Goal: Complete application form: Complete application form

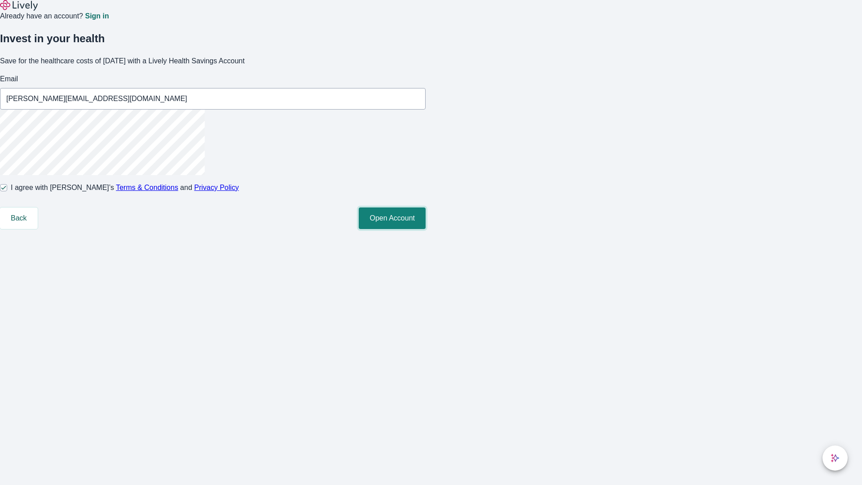
click at [426, 229] on button "Open Account" at bounding box center [392, 218] width 67 height 22
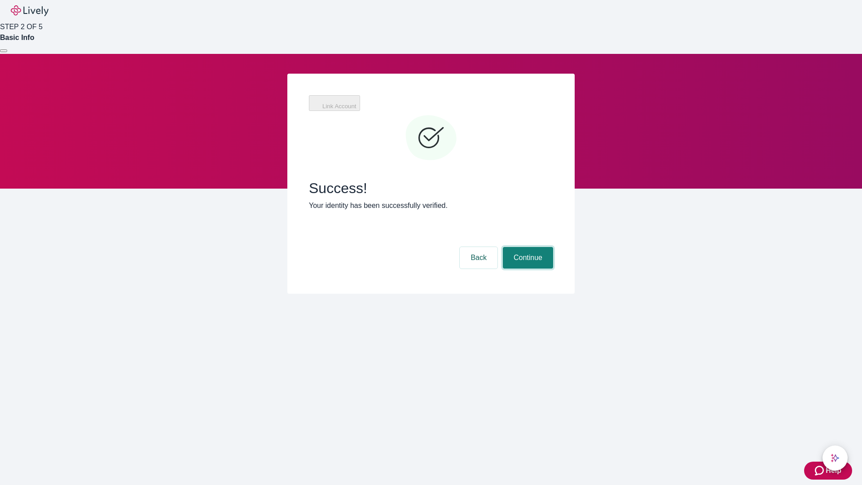
click at [527, 247] on button "Continue" at bounding box center [528, 258] width 50 height 22
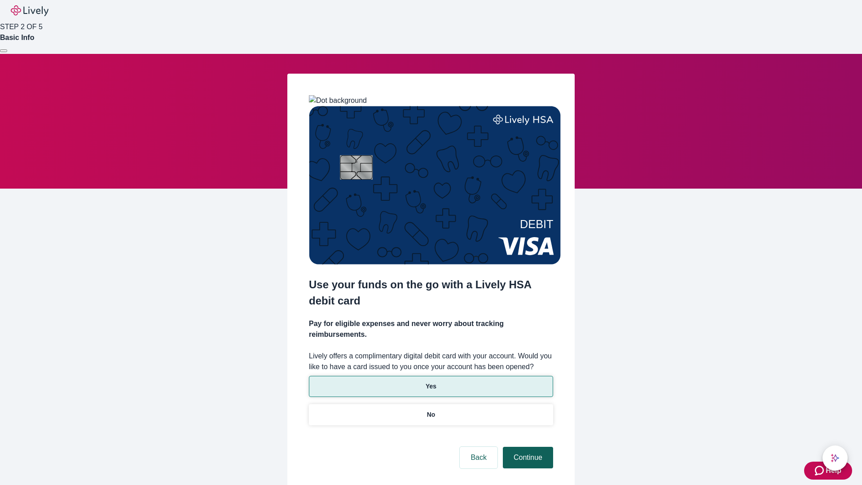
click at [431, 382] on p "Yes" at bounding box center [431, 386] width 11 height 9
click at [527, 447] on button "Continue" at bounding box center [528, 458] width 50 height 22
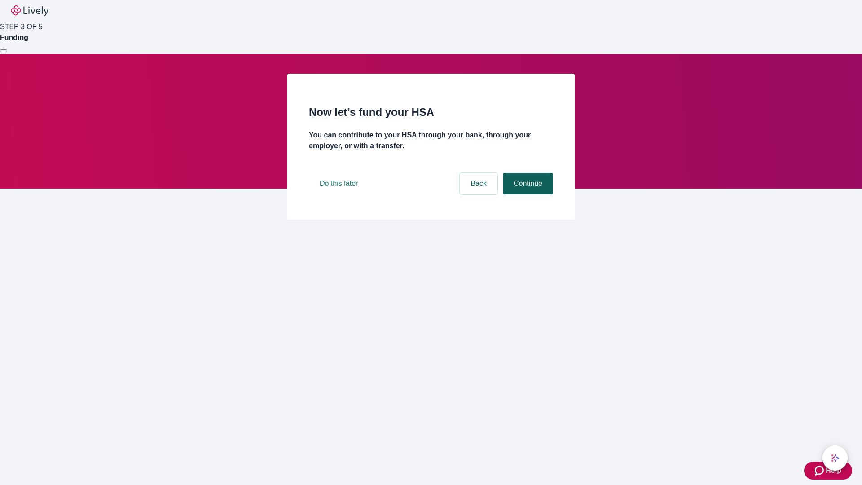
click at [527, 194] on button "Continue" at bounding box center [528, 184] width 50 height 22
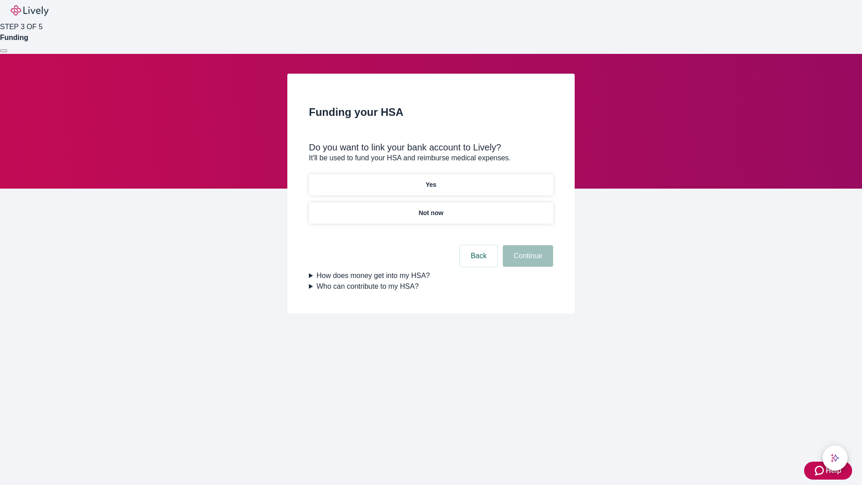
click at [431, 180] on p "Yes" at bounding box center [431, 184] width 11 height 9
click at [527, 245] on button "Continue" at bounding box center [528, 256] width 50 height 22
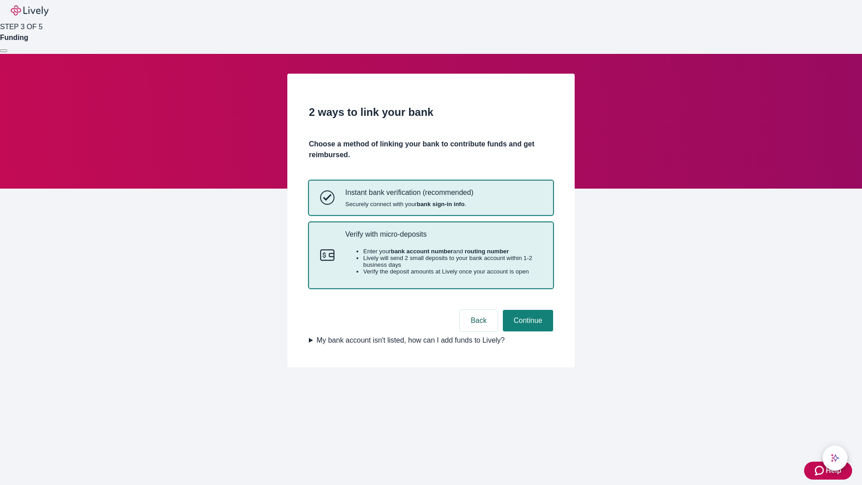
click at [443, 238] on p "Verify with micro-deposits" at bounding box center [443, 234] width 197 height 9
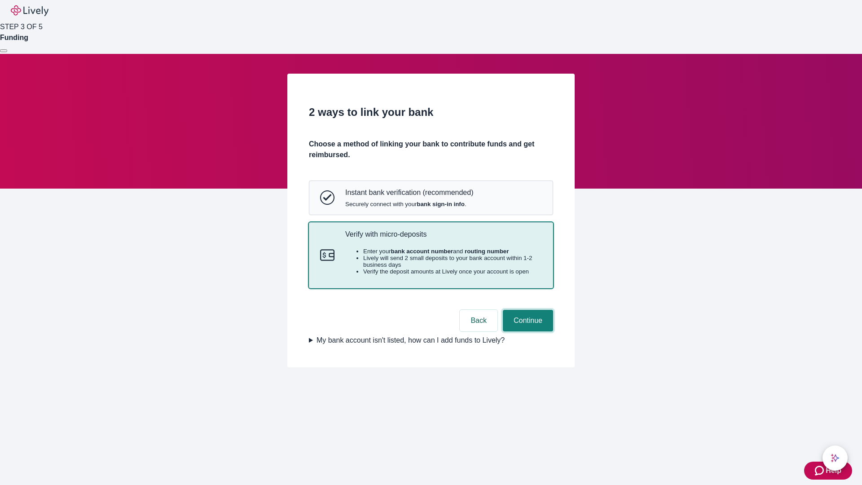
click at [527, 331] on button "Continue" at bounding box center [528, 321] width 50 height 22
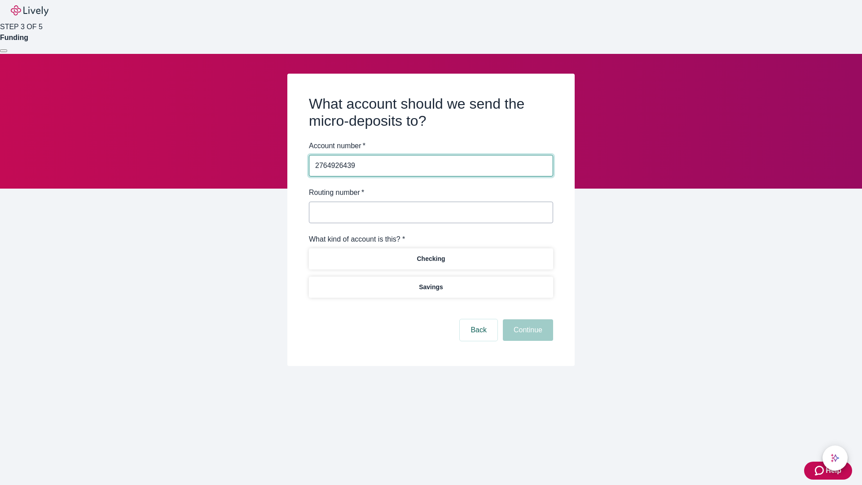
type input "2764926439"
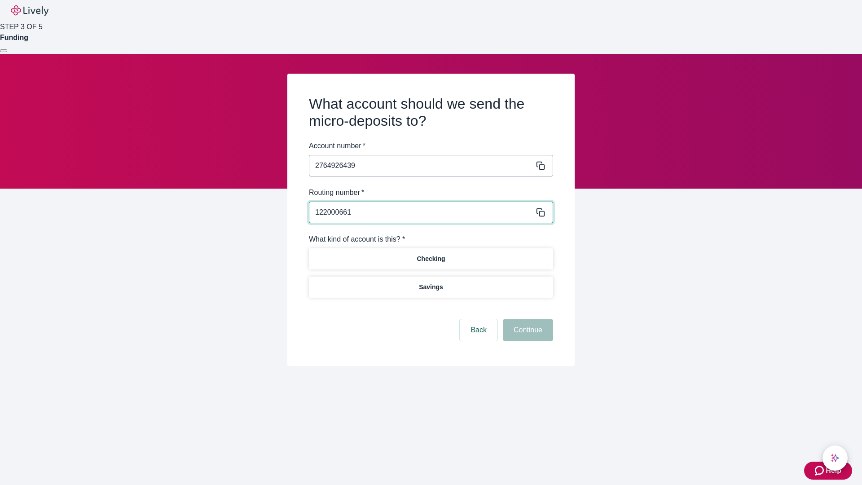
type input "122000661"
click at [431, 258] on p "Checking" at bounding box center [431, 258] width 28 height 9
click at [527, 331] on button "Continue" at bounding box center [528, 330] width 50 height 22
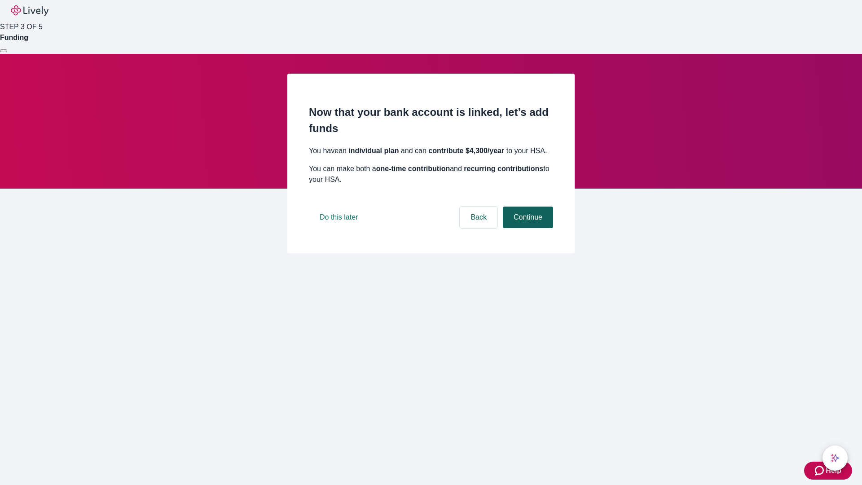
click at [527, 228] on button "Continue" at bounding box center [528, 218] width 50 height 22
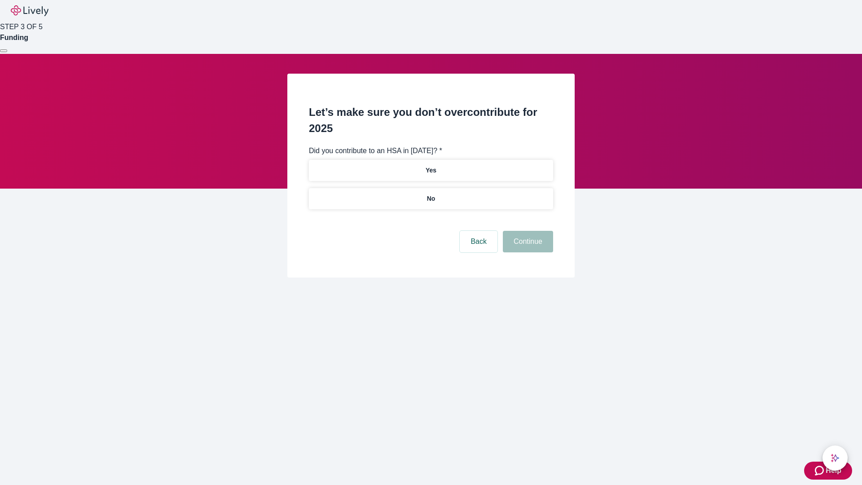
click at [431, 194] on p "No" at bounding box center [431, 198] width 9 height 9
click at [527, 231] on button "Continue" at bounding box center [528, 242] width 50 height 22
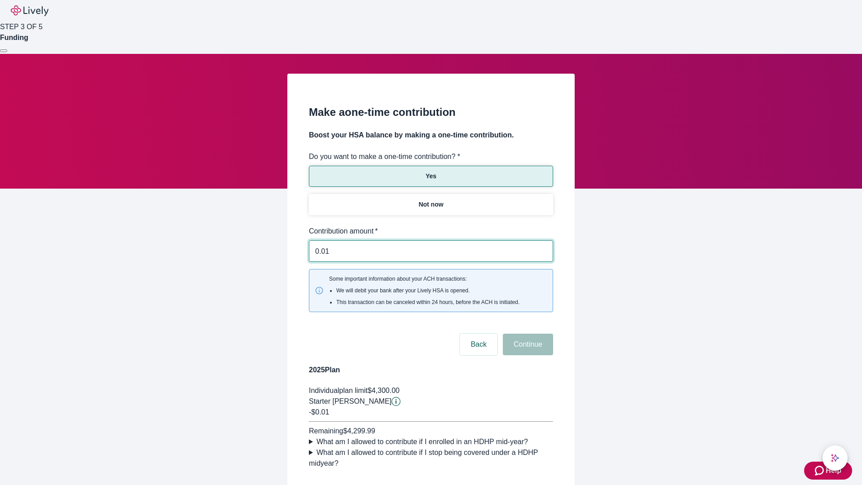
type input "0.01"
click at [527, 334] on button "Continue" at bounding box center [528, 345] width 50 height 22
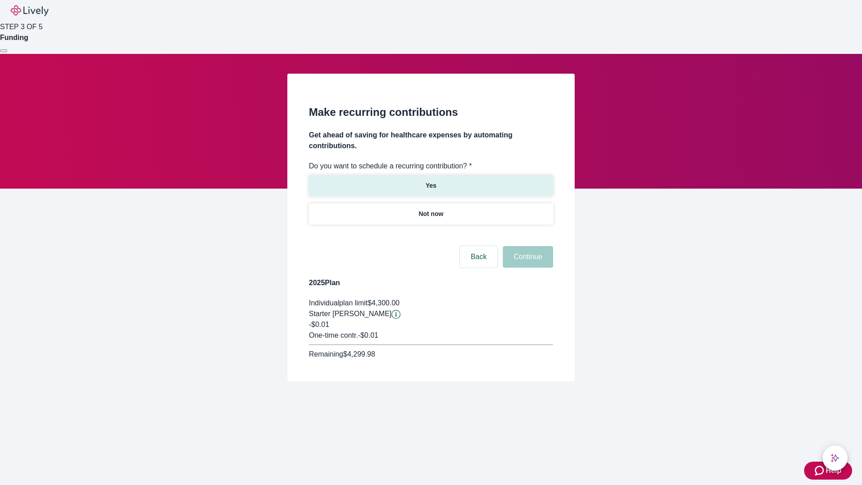
click at [431, 181] on p "Yes" at bounding box center [431, 185] width 11 height 9
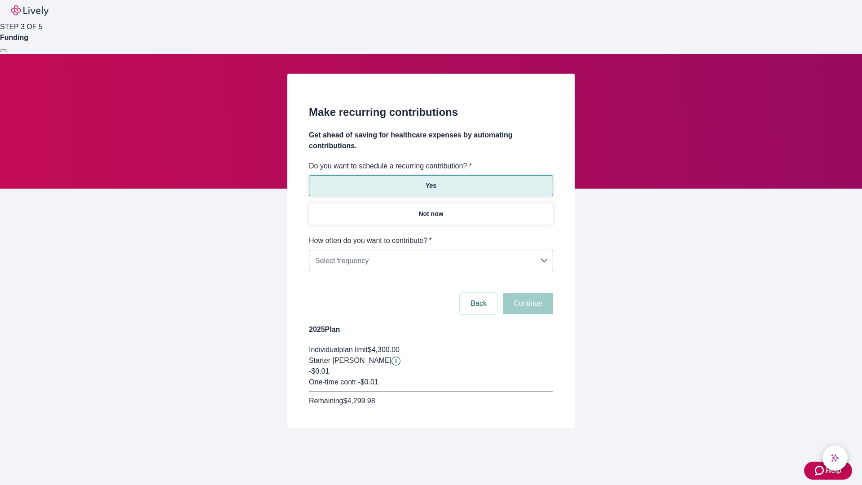
click at [431, 235] on body "Help STEP 3 OF 5 Funding Make recurring contributions Get ahead of saving for h…" at bounding box center [431, 235] width 862 height 471
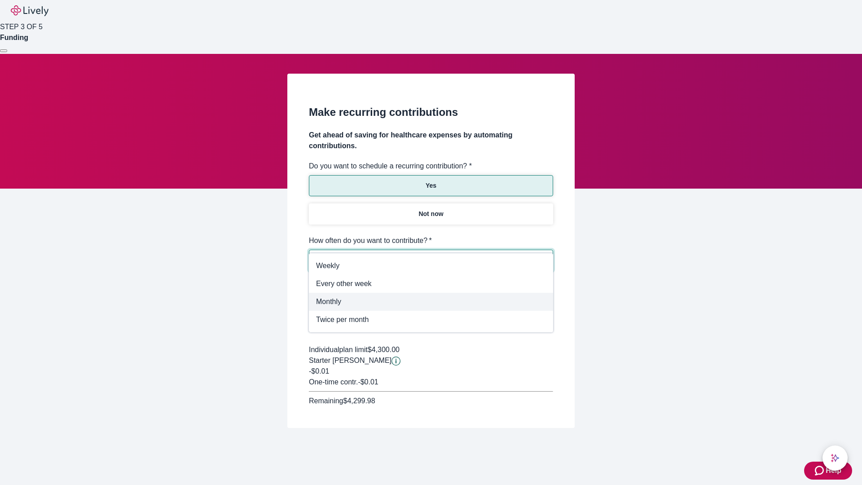
click at [431, 302] on span "Monthly" at bounding box center [431, 301] width 230 height 11
type input "Monthly"
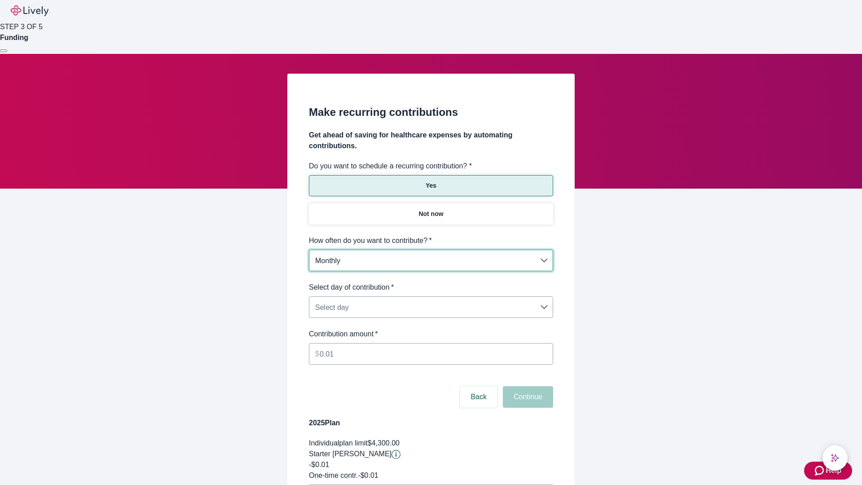
click at [431, 282] on body "Help STEP 3 OF 5 Funding Make recurring contributions Get ahead of saving for h…" at bounding box center [431, 282] width 862 height 565
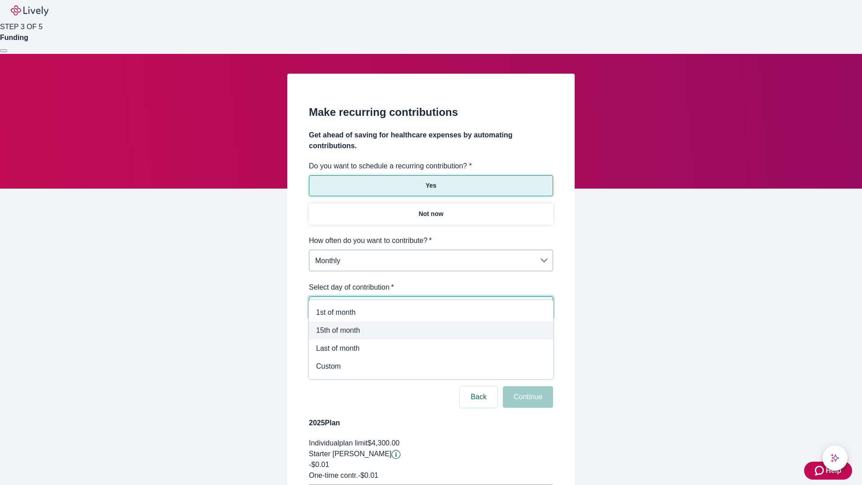
click at [431, 331] on span "15th of month" at bounding box center [431, 330] width 230 height 11
type input "Monthly15th"
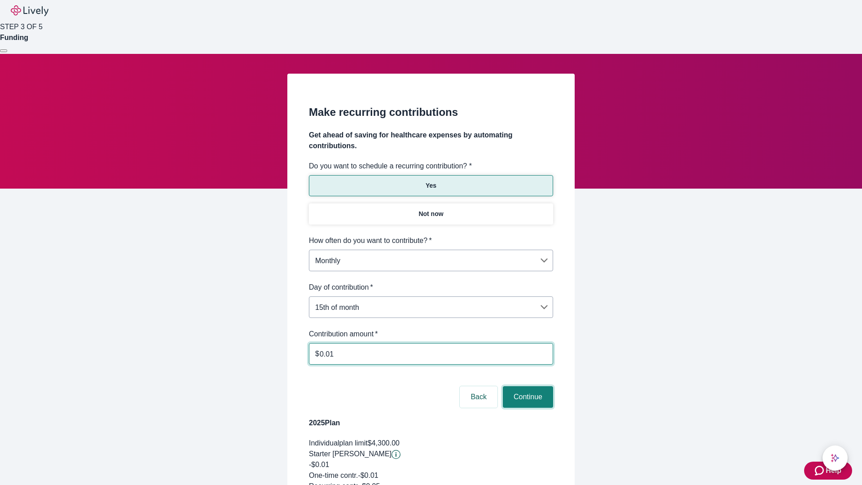
click at [527, 386] on button "Continue" at bounding box center [528, 397] width 50 height 22
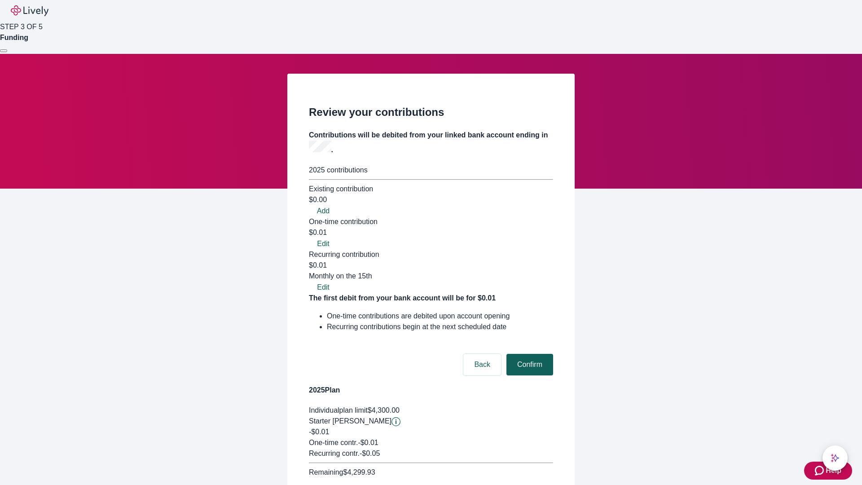
click at [529, 354] on button "Confirm" at bounding box center [530, 365] width 47 height 22
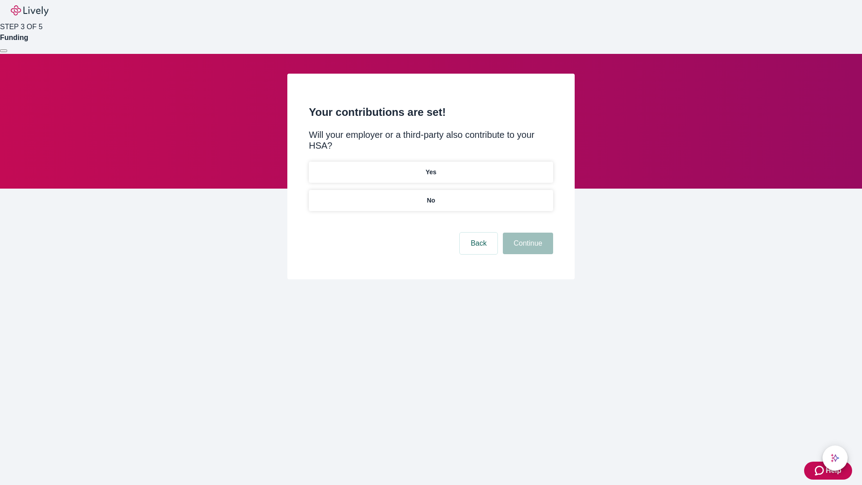
click at [431, 168] on p "Yes" at bounding box center [431, 172] width 11 height 9
click at [527, 233] on button "Continue" at bounding box center [528, 244] width 50 height 22
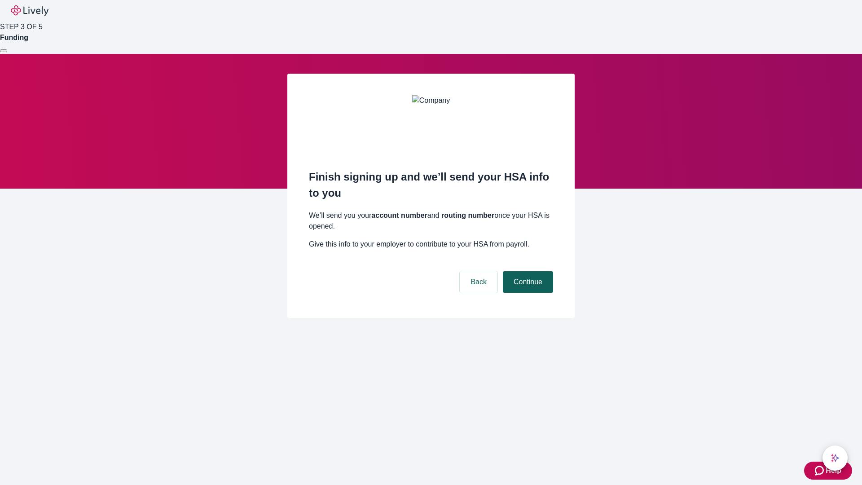
click at [527, 271] on button "Continue" at bounding box center [528, 282] width 50 height 22
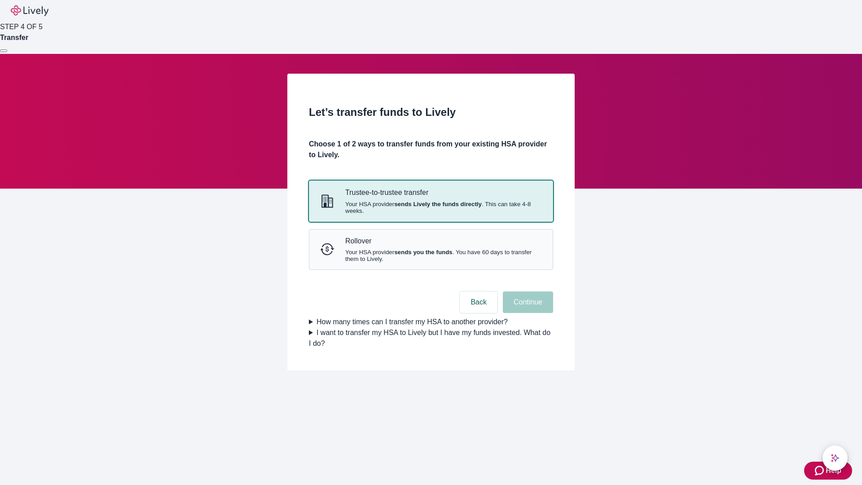
click at [431, 207] on strong "sends Lively the funds directly" at bounding box center [438, 204] width 88 height 7
click at [527, 313] on button "Continue" at bounding box center [528, 302] width 50 height 22
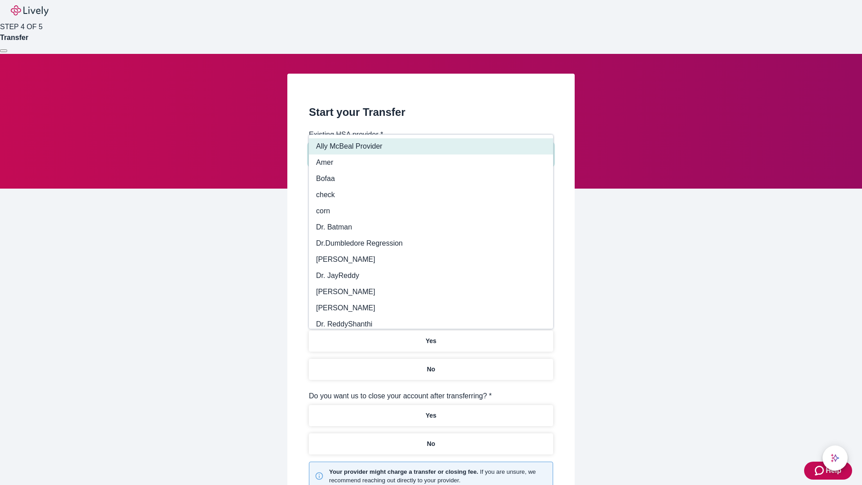
type input "Other"
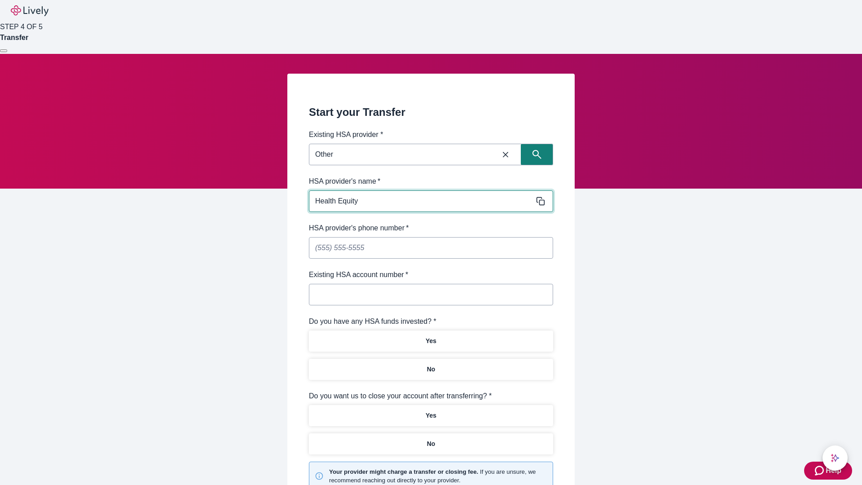
type input "Health Equity"
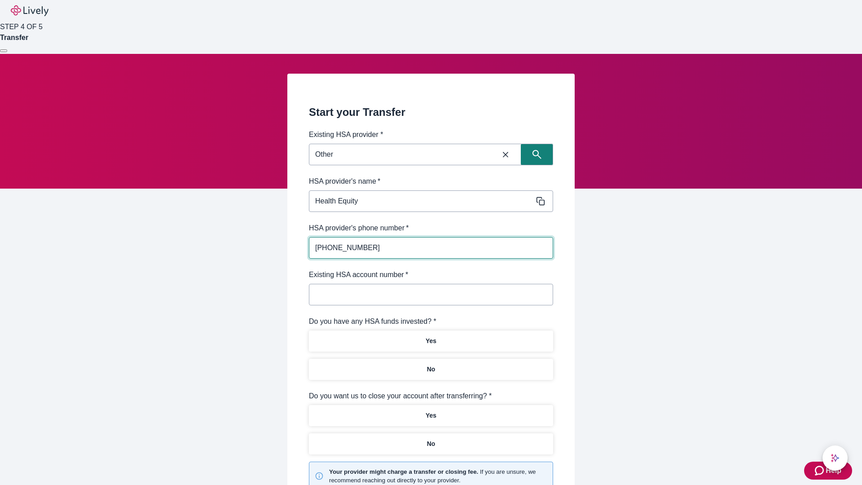
type input "[PHONE_NUMBER]"
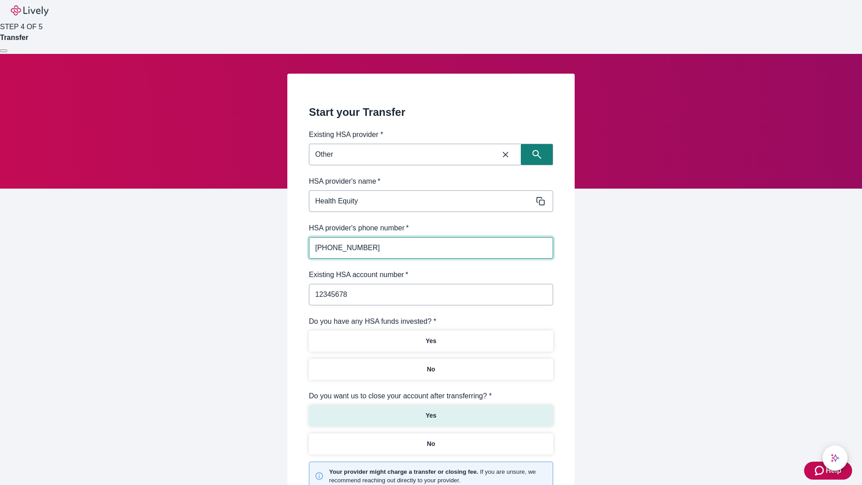
type input "12345678"
click at [431, 365] on p "No" at bounding box center [431, 369] width 9 height 9
click at [431, 411] on p "Yes" at bounding box center [431, 415] width 11 height 9
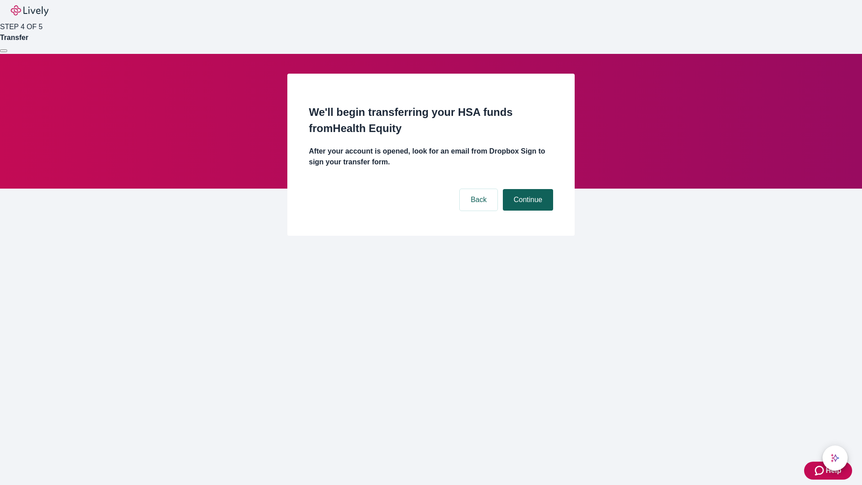
click at [527, 189] on button "Continue" at bounding box center [528, 200] width 50 height 22
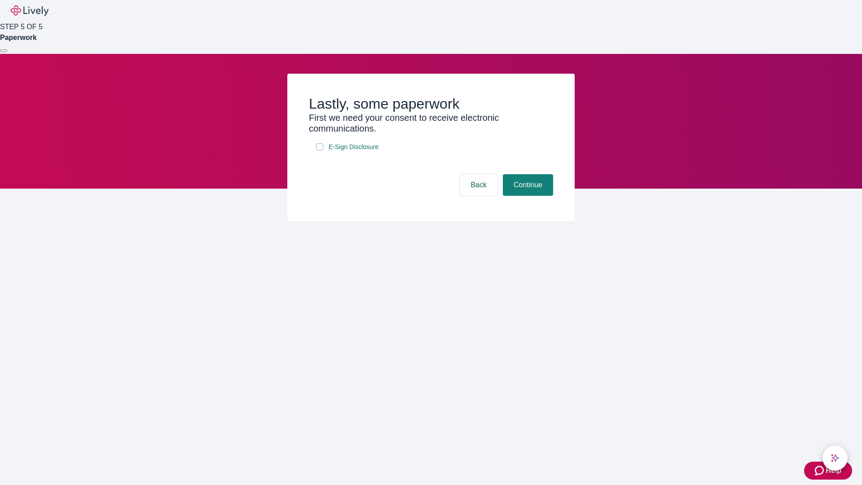
click at [320, 150] on input "E-Sign Disclosure" at bounding box center [319, 146] width 7 height 7
checkbox input "true"
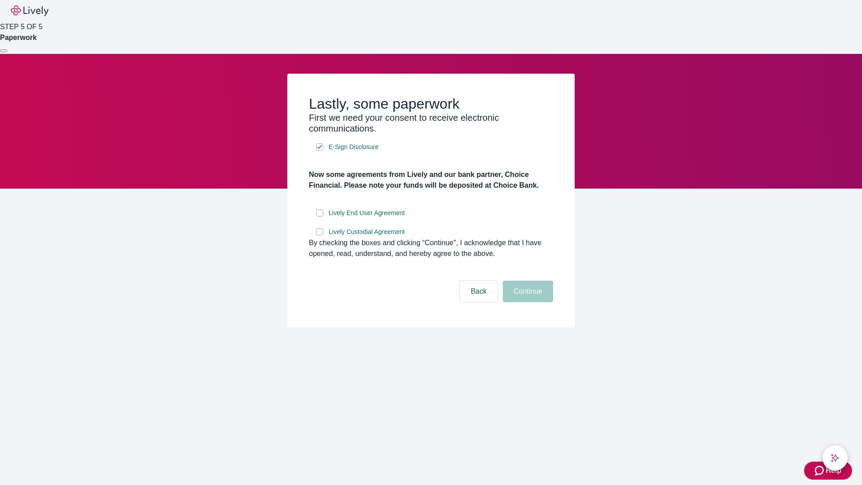
click at [320, 216] on input "Lively End User Agreement" at bounding box center [319, 212] width 7 height 7
checkbox input "true"
click at [320, 235] on input "Lively Custodial Agreement" at bounding box center [319, 231] width 7 height 7
checkbox input "true"
click at [527, 302] on button "Continue" at bounding box center [528, 292] width 50 height 22
